Goal: Task Accomplishment & Management: Use online tool/utility

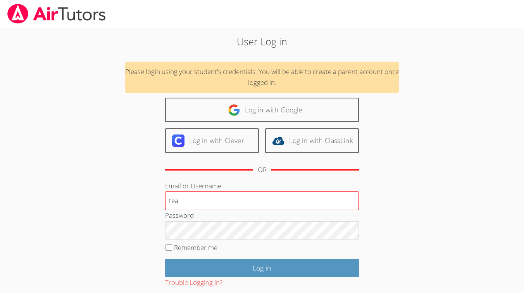
type input "[EMAIL_ADDRESS][DOMAIN_NAME]"
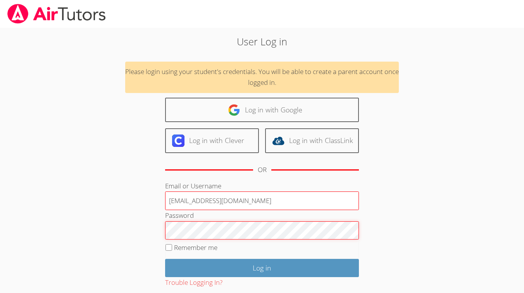
click at [165, 259] on input "Log in" at bounding box center [262, 268] width 194 height 18
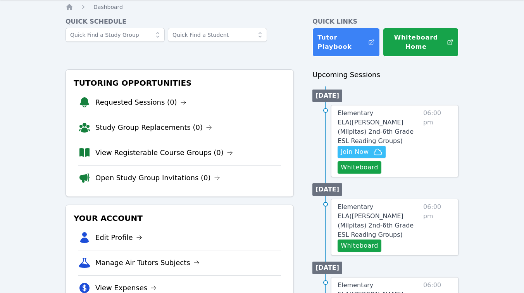
scroll to position [41, 0]
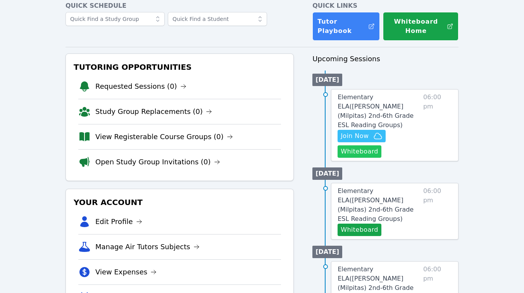
click at [365, 145] on button "Whiteboard" at bounding box center [359, 151] width 44 height 12
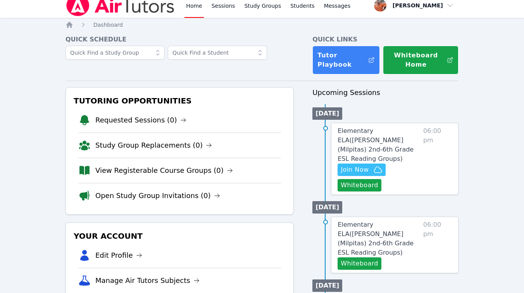
scroll to position [0, 0]
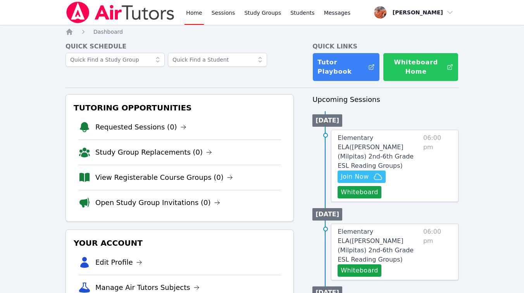
click at [433, 67] on button "Whiteboard Home" at bounding box center [421, 67] width 76 height 29
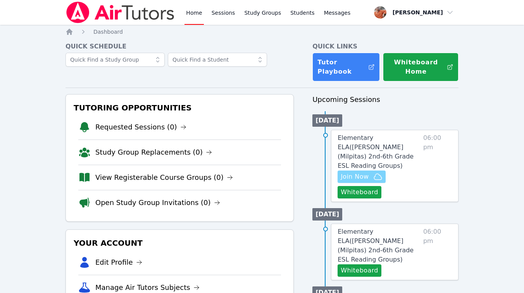
click at [360, 172] on span "Join Now" at bounding box center [355, 176] width 28 height 9
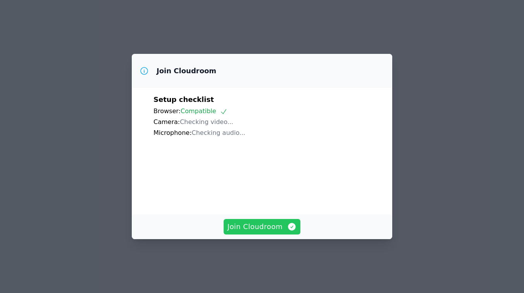
click at [249, 232] on span "Join Cloudroom" at bounding box center [261, 226] width 69 height 11
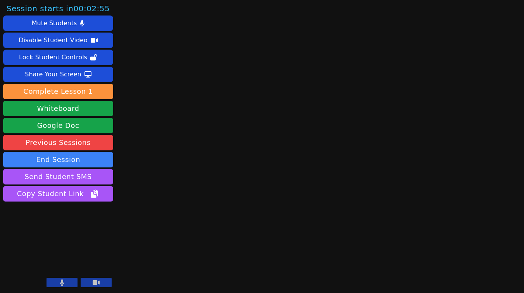
click at [65, 282] on button at bounding box center [61, 282] width 31 height 9
click at [93, 283] on icon at bounding box center [96, 282] width 7 height 6
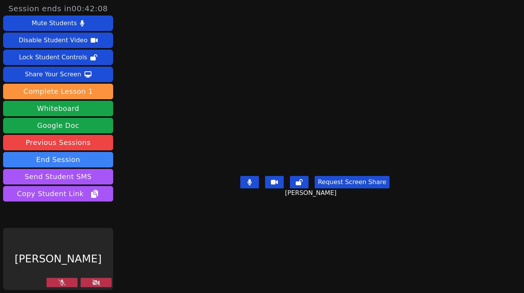
click at [98, 282] on icon at bounding box center [96, 282] width 8 height 6
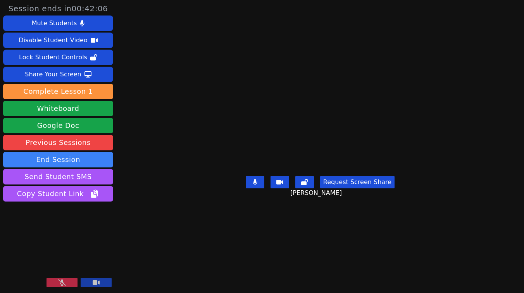
click at [59, 282] on icon at bounding box center [62, 282] width 8 height 6
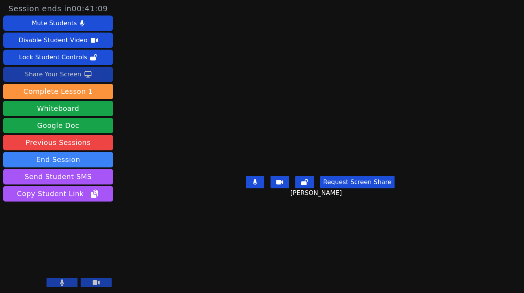
click at [65, 73] on div "Share Your Screen" at bounding box center [53, 74] width 57 height 12
click at [45, 73] on div "Share Your Screen" at bounding box center [53, 74] width 57 height 12
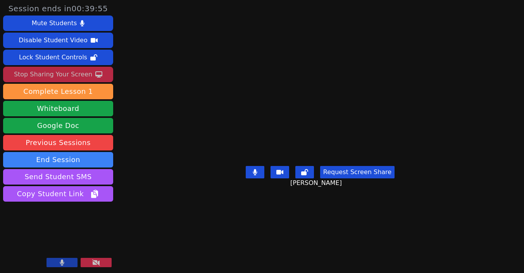
click at [95, 262] on icon at bounding box center [96, 262] width 8 height 6
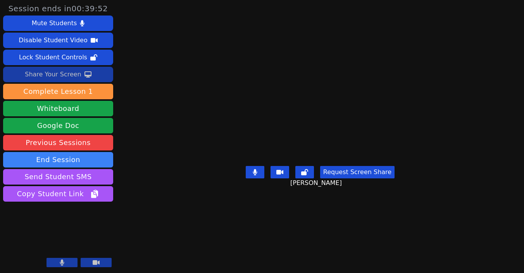
click at [95, 262] on icon at bounding box center [96, 262] width 7 height 5
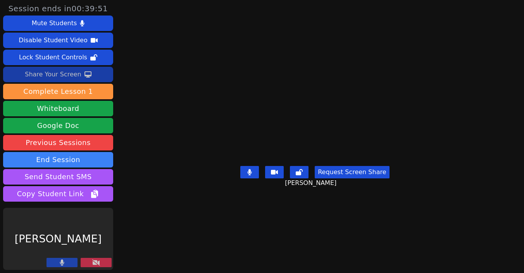
click at [95, 262] on icon at bounding box center [96, 262] width 8 height 6
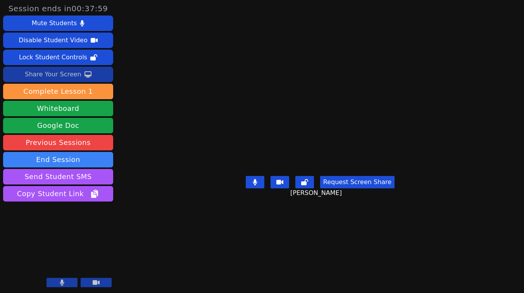
click at [76, 74] on div "Share Your Screen" at bounding box center [53, 74] width 57 height 12
